Goal: Transaction & Acquisition: Subscribe to service/newsletter

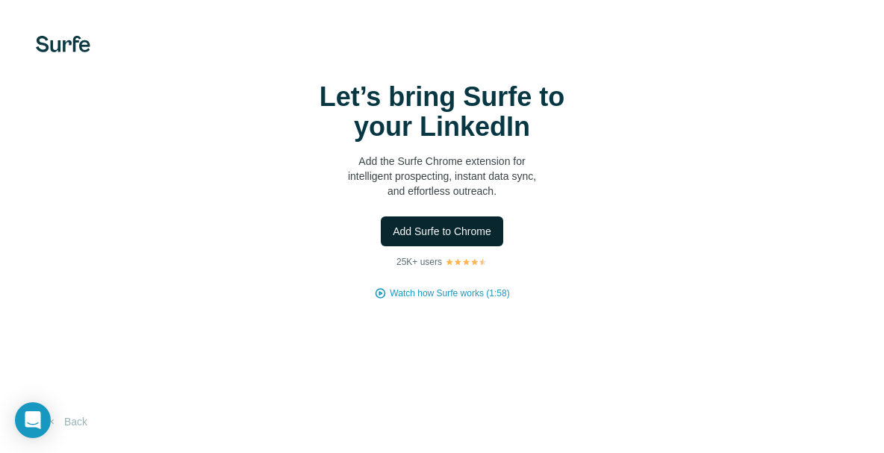
click at [450, 225] on span "Add Surfe to Chrome" at bounding box center [442, 231] width 99 height 15
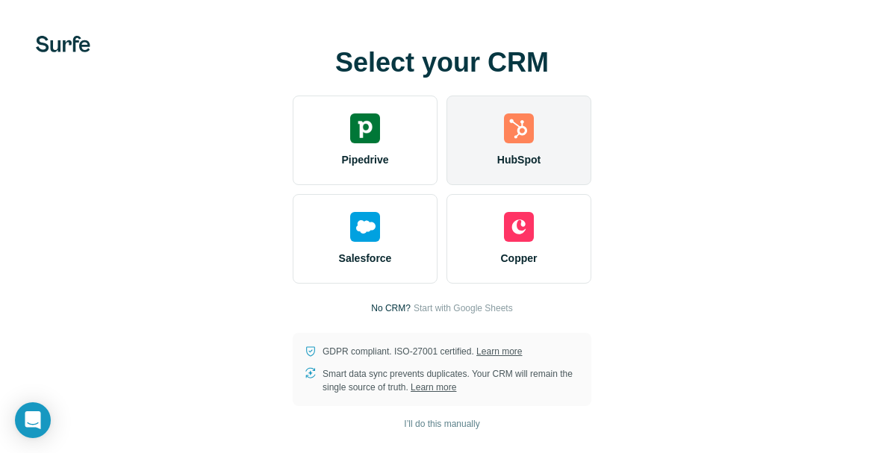
click at [488, 133] on div "HubSpot" at bounding box center [518, 141] width 145 height 90
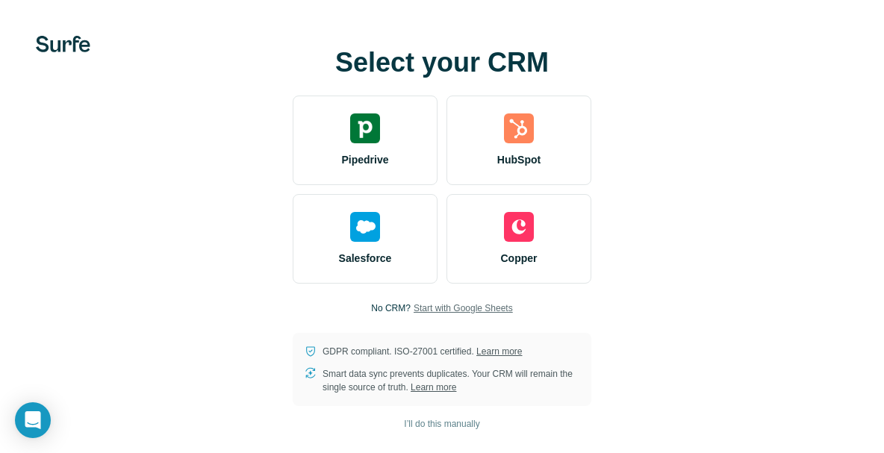
click at [485, 305] on span "Start with Google Sheets" at bounding box center [463, 308] width 99 height 13
